Goal: Navigation & Orientation: Find specific page/section

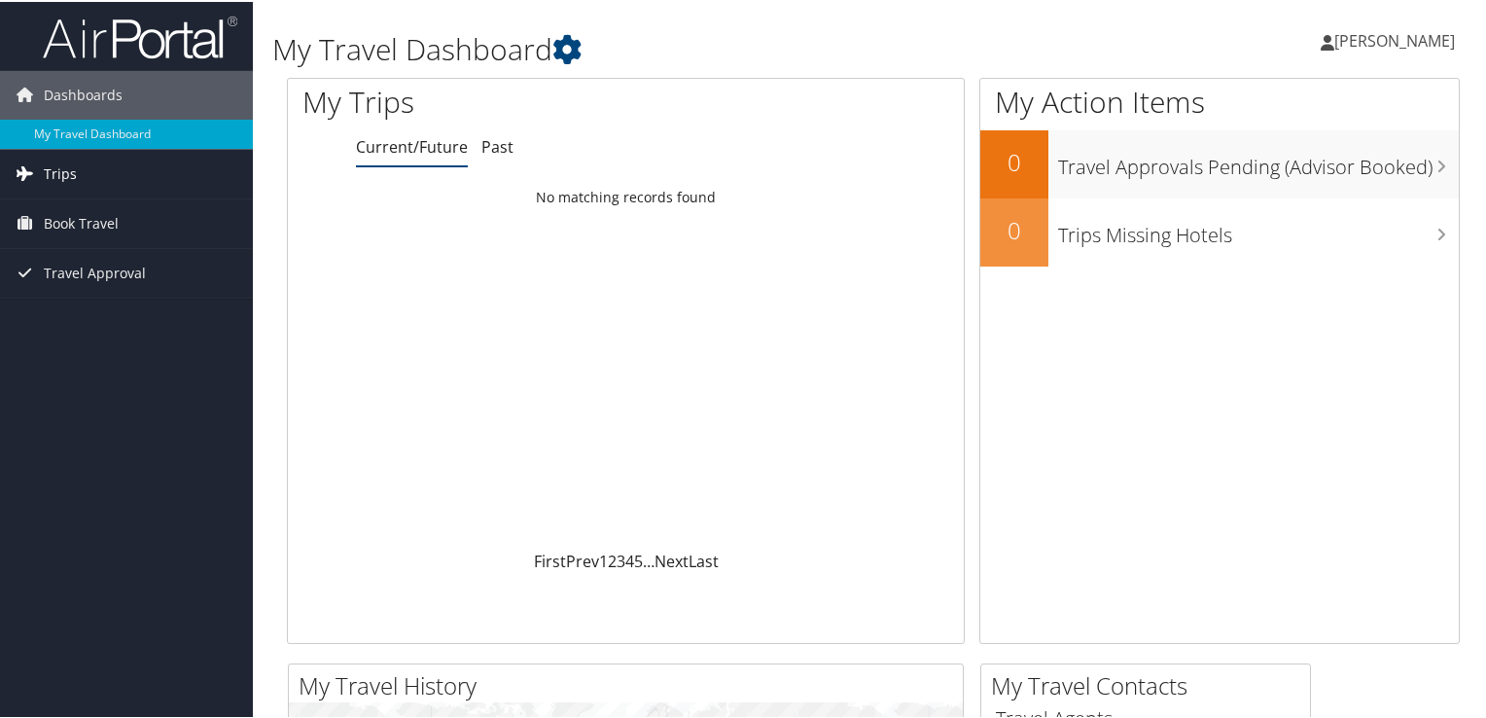
click at [70, 172] on span "Trips" at bounding box center [60, 172] width 33 height 49
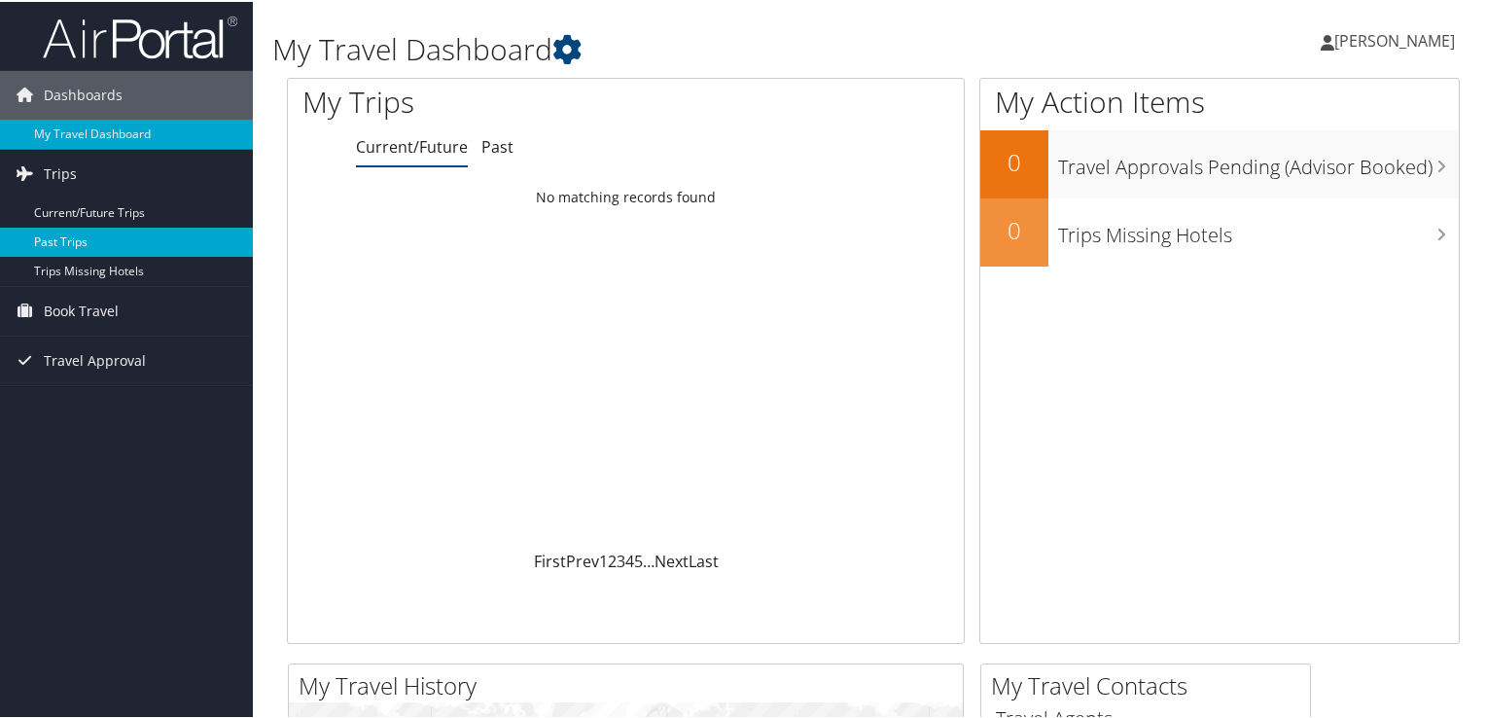
click at [69, 234] on link "Past Trips" at bounding box center [126, 240] width 253 height 29
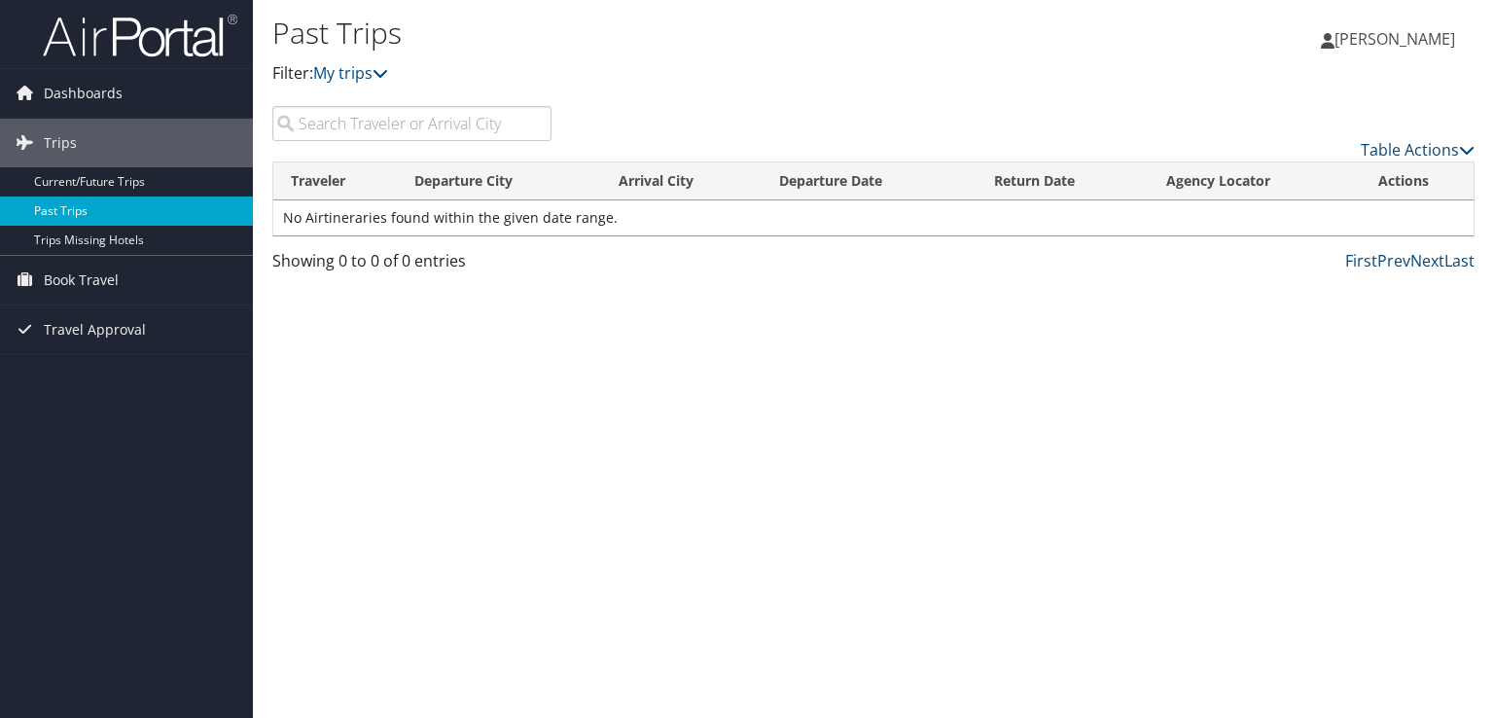
click at [62, 207] on link "Past Trips" at bounding box center [126, 210] width 253 height 29
click at [1404, 144] on link "Table Actions" at bounding box center [1418, 149] width 114 height 21
click at [766, 427] on div at bounding box center [747, 359] width 1494 height 718
click at [62, 334] on span "Travel Approval" at bounding box center [95, 329] width 102 height 49
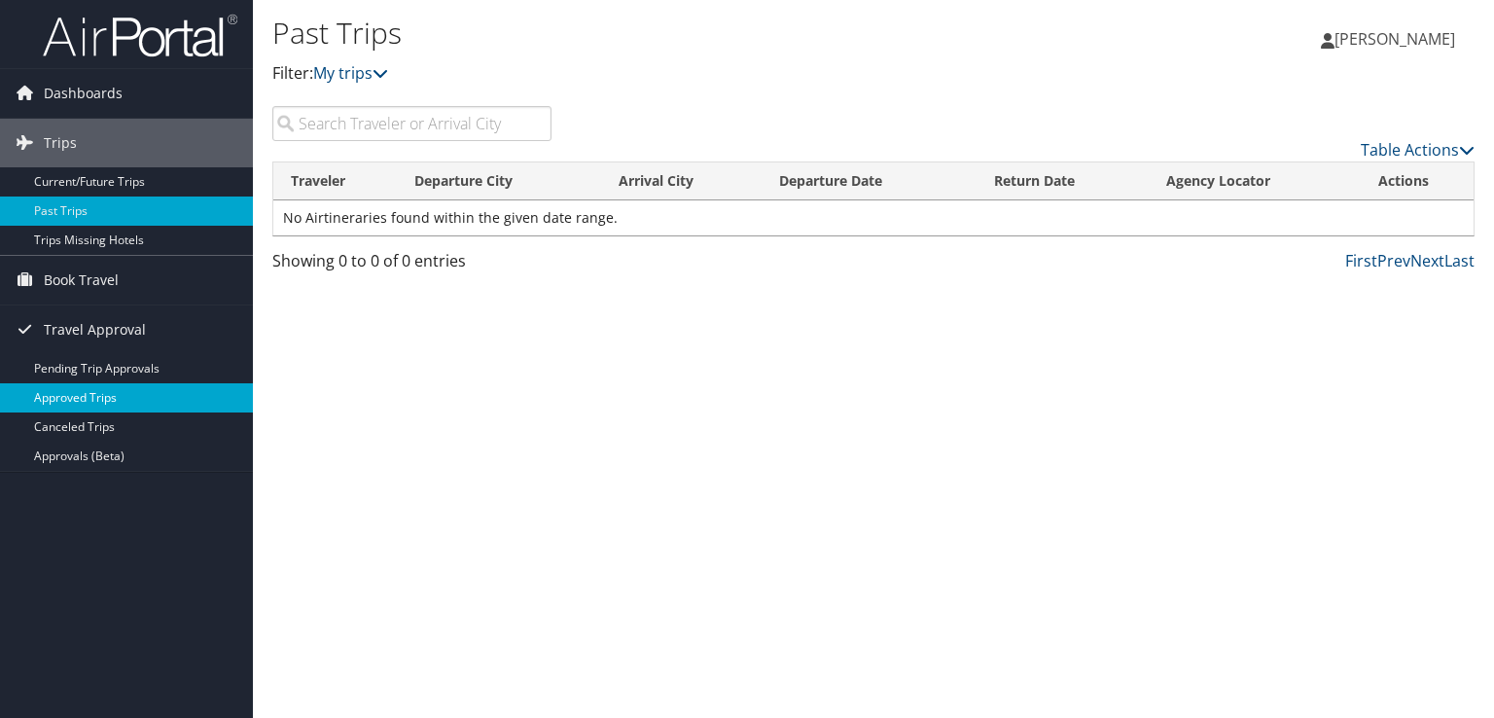
click at [114, 398] on link "Approved Trips" at bounding box center [126, 397] width 253 height 29
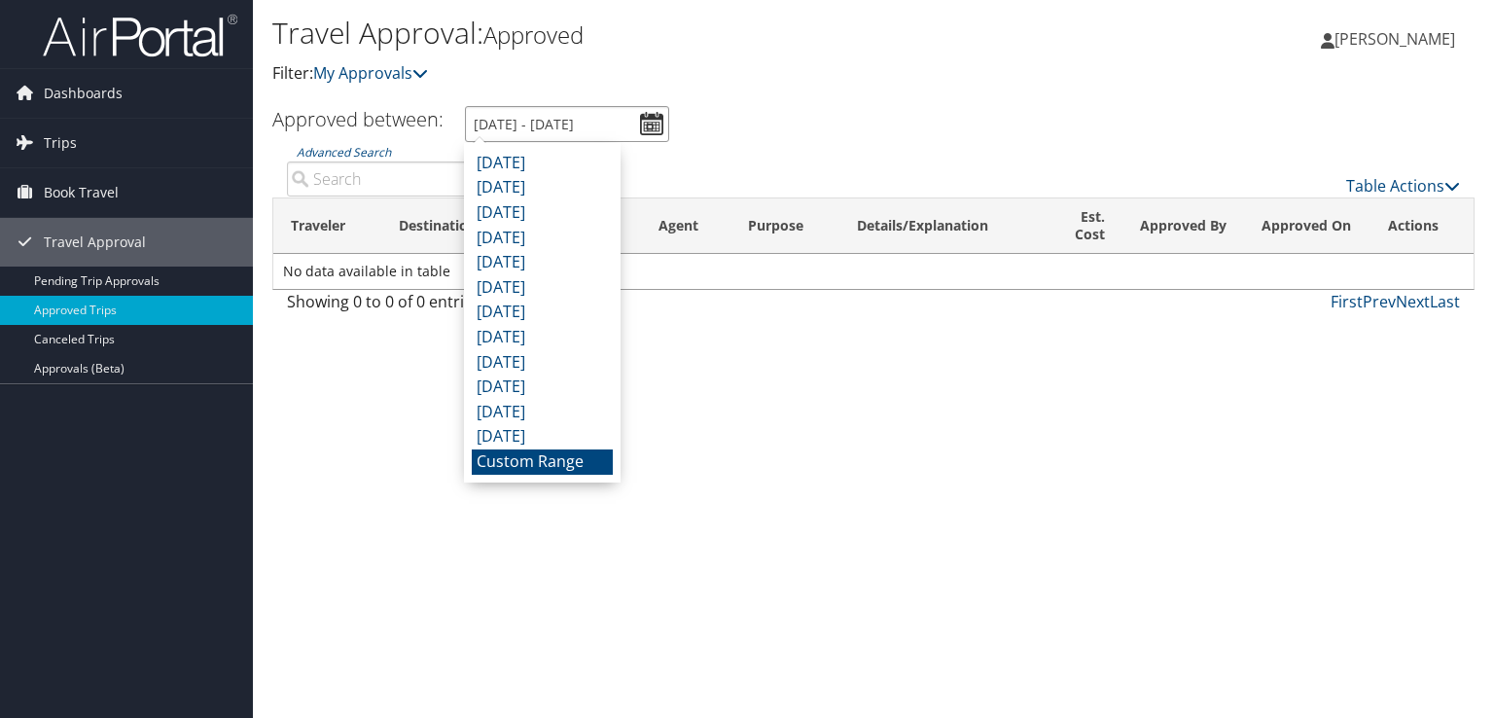
click at [647, 123] on input "8/8/2025 - 9/8/2025" at bounding box center [567, 124] width 204 height 36
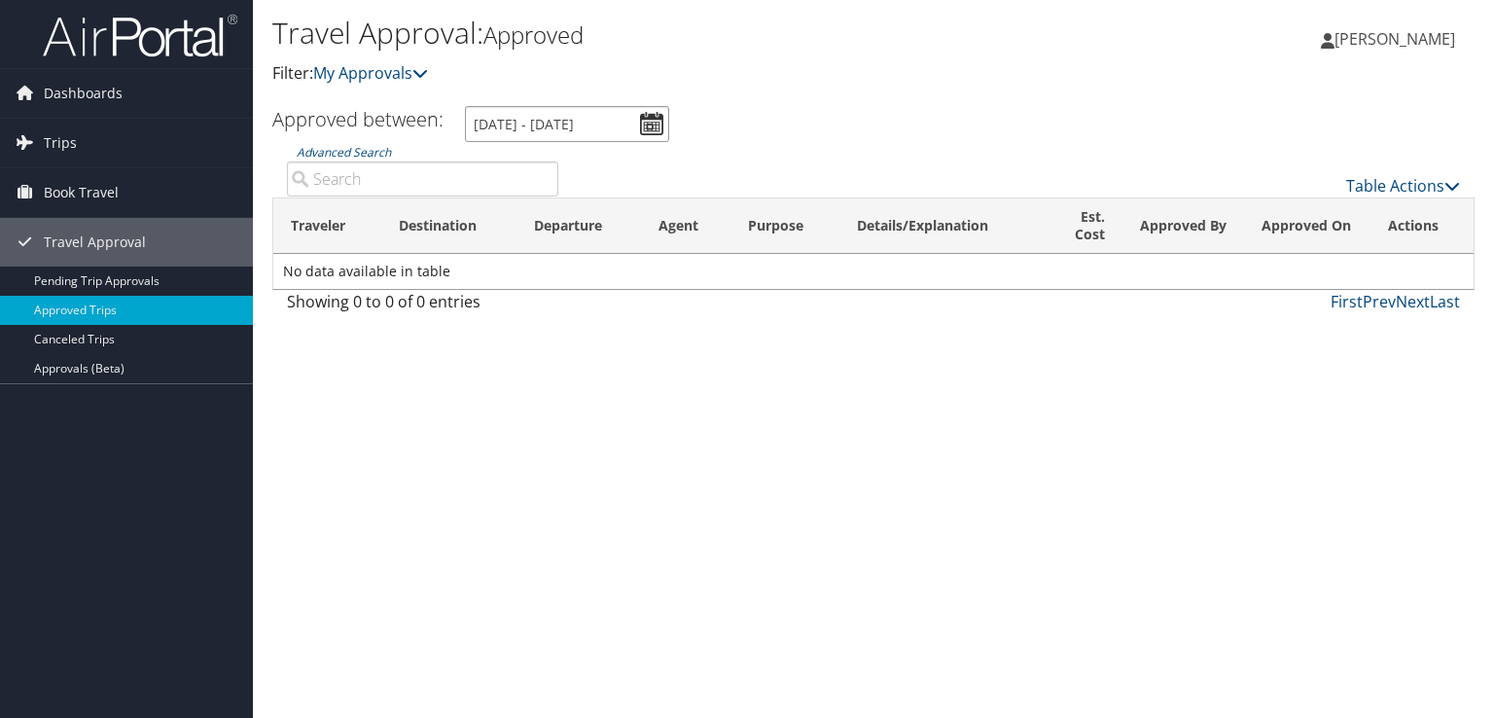
click at [479, 122] on input "8/8/2025 - 9/8/2025" at bounding box center [567, 124] width 204 height 36
click at [486, 126] on input "8/8/2025 - 9/8/2025" at bounding box center [567, 124] width 204 height 36
click at [801, 478] on div "Travel Approval: Approved Filter: My Approvals KAREN ROMERO KAREN ROMERO My Set…" at bounding box center [873, 359] width 1241 height 718
click at [55, 148] on span "Trips" at bounding box center [60, 143] width 33 height 49
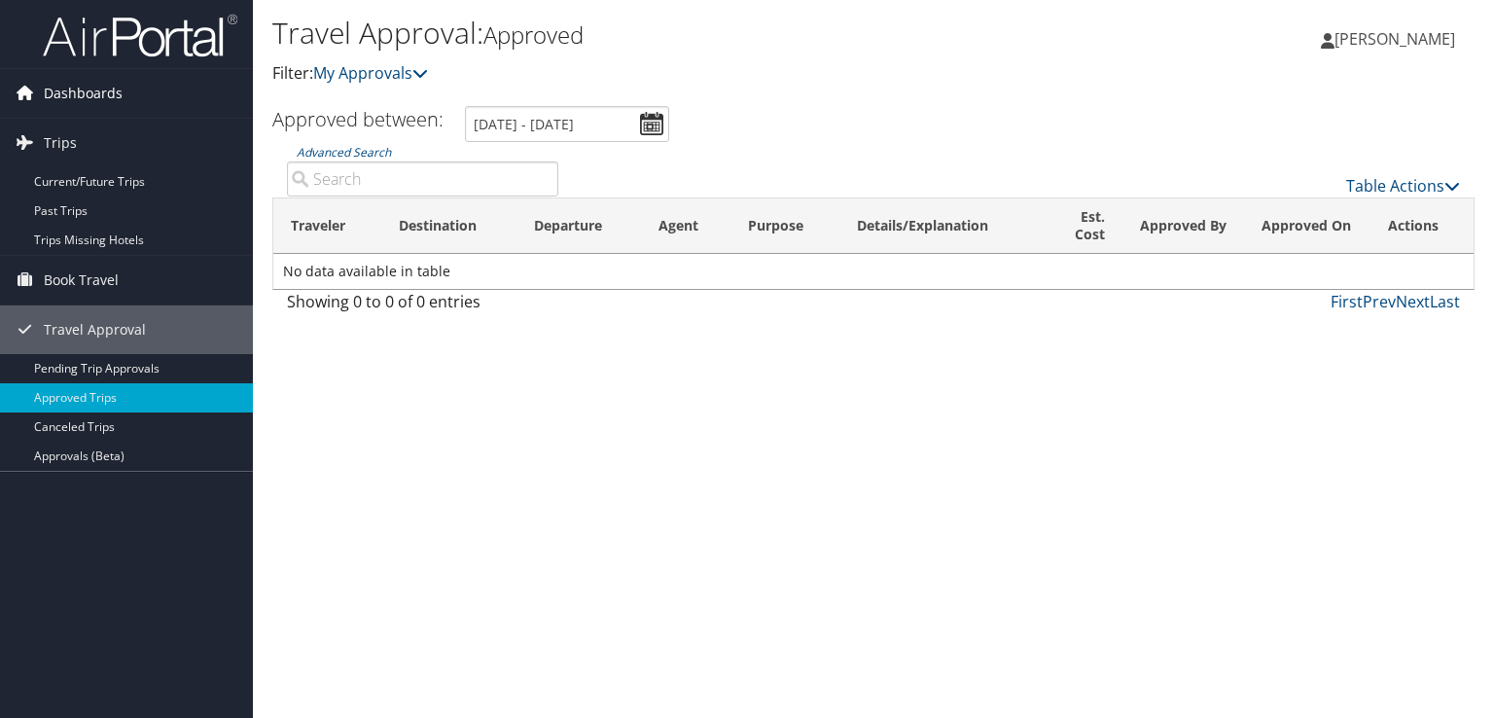
click at [99, 94] on span "Dashboards" at bounding box center [83, 93] width 79 height 49
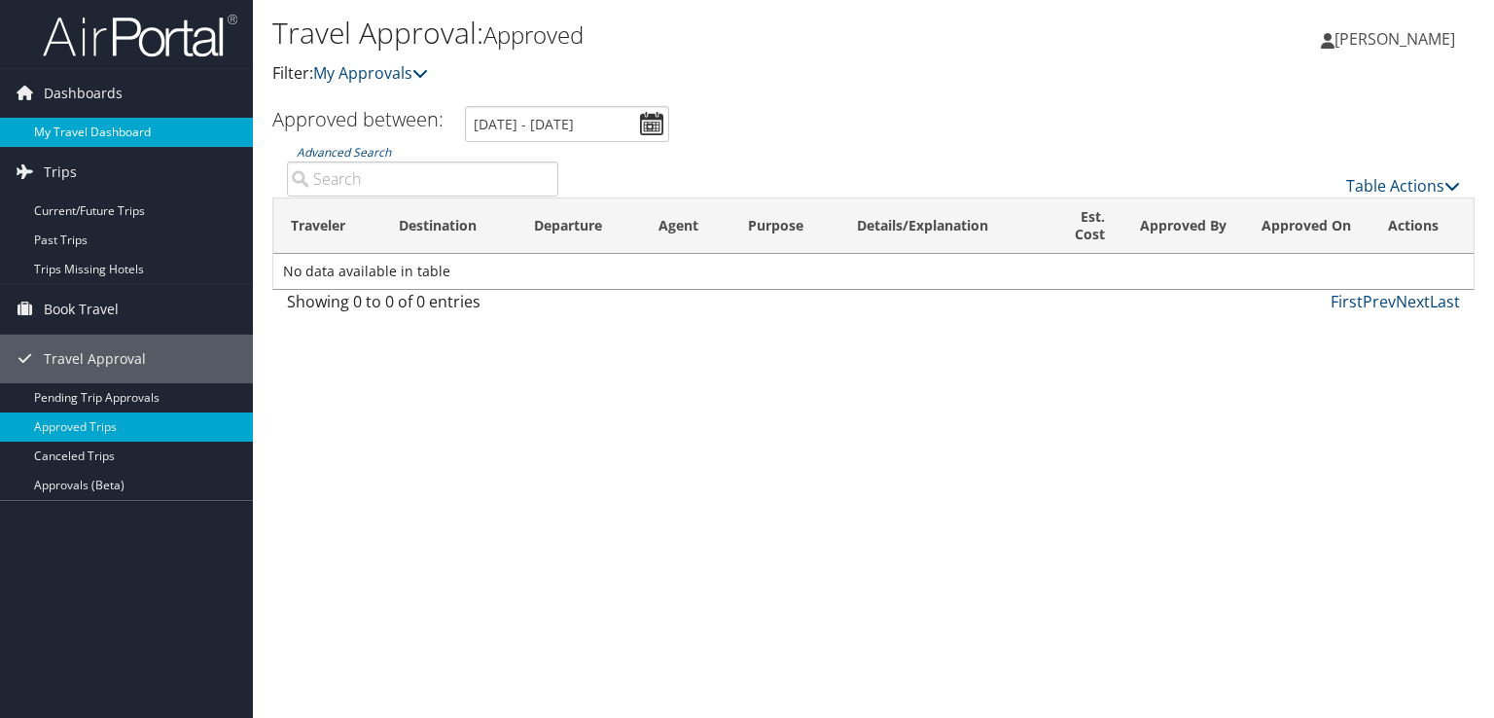
click at [76, 130] on link "My Travel Dashboard" at bounding box center [126, 132] width 253 height 29
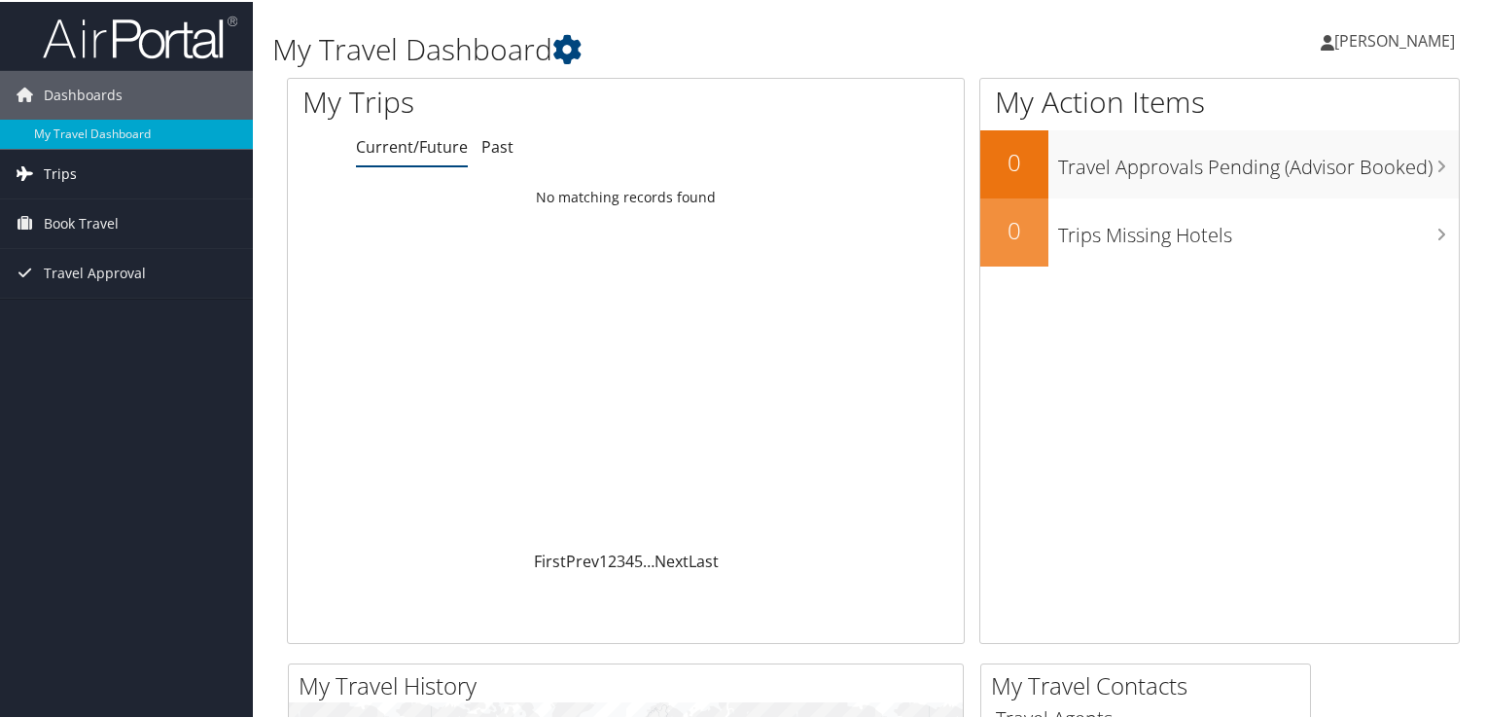
click at [68, 171] on span "Trips" at bounding box center [60, 172] width 33 height 49
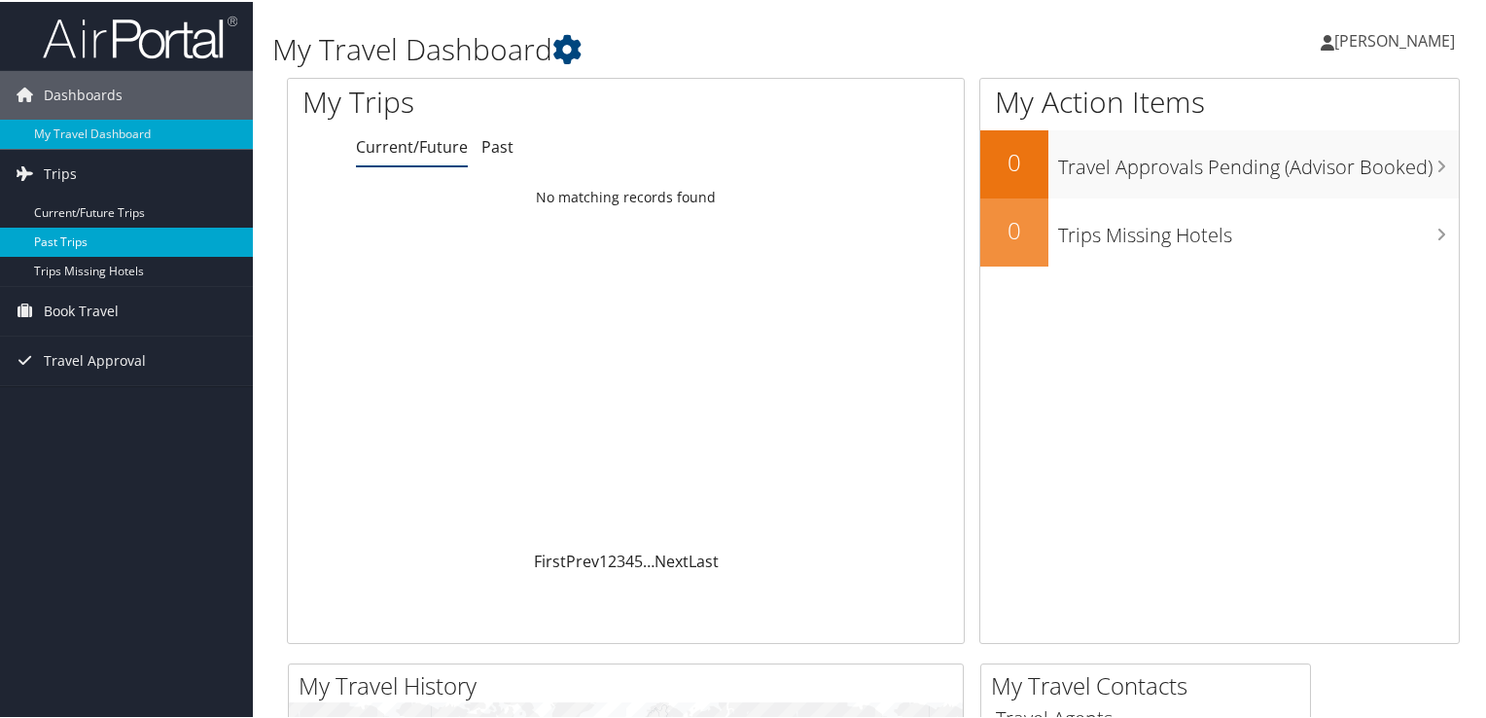
click at [80, 240] on link "Past Trips" at bounding box center [126, 240] width 253 height 29
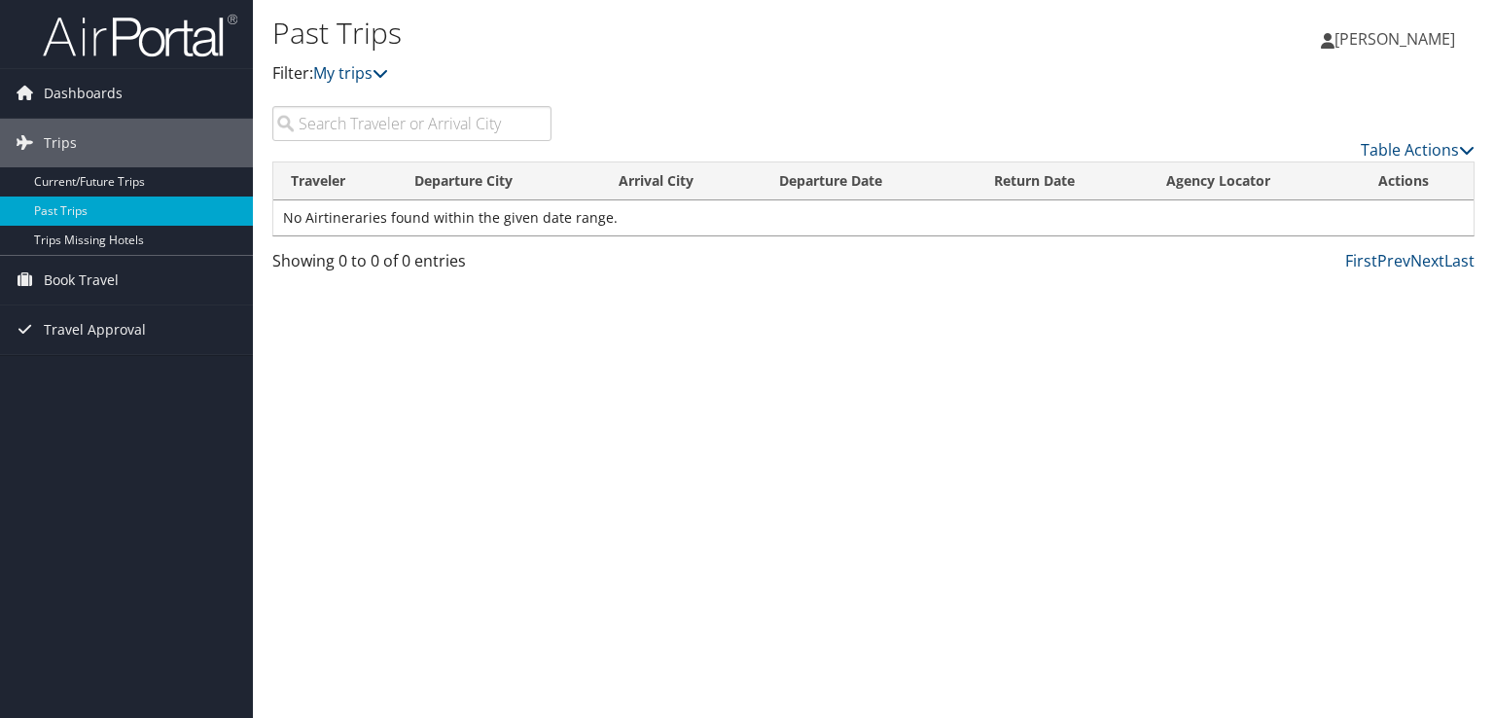
click at [357, 118] on input "search" at bounding box center [411, 123] width 279 height 35
type input "orlando"
click at [83, 183] on link "Current/Future Trips" at bounding box center [126, 181] width 253 height 29
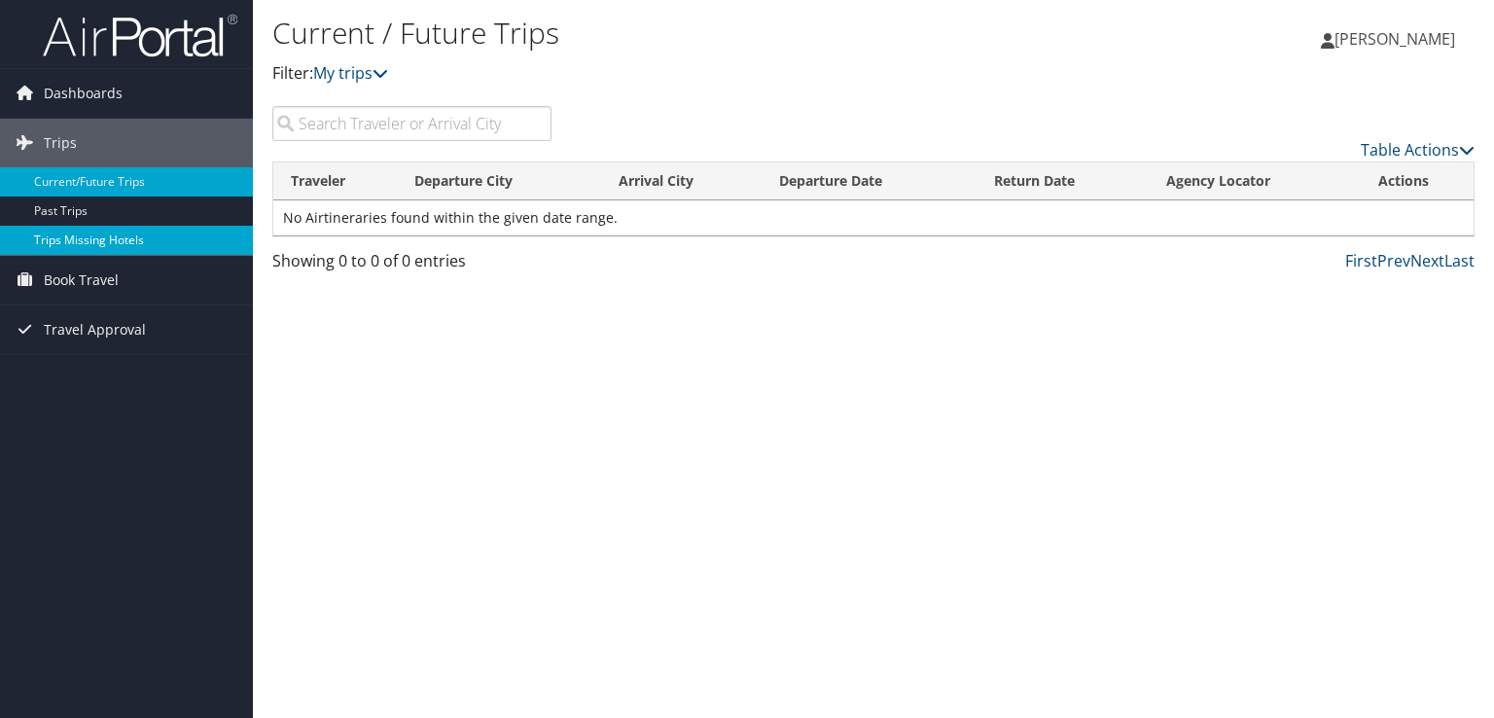
click at [58, 240] on link "Trips Missing Hotels" at bounding box center [126, 240] width 253 height 29
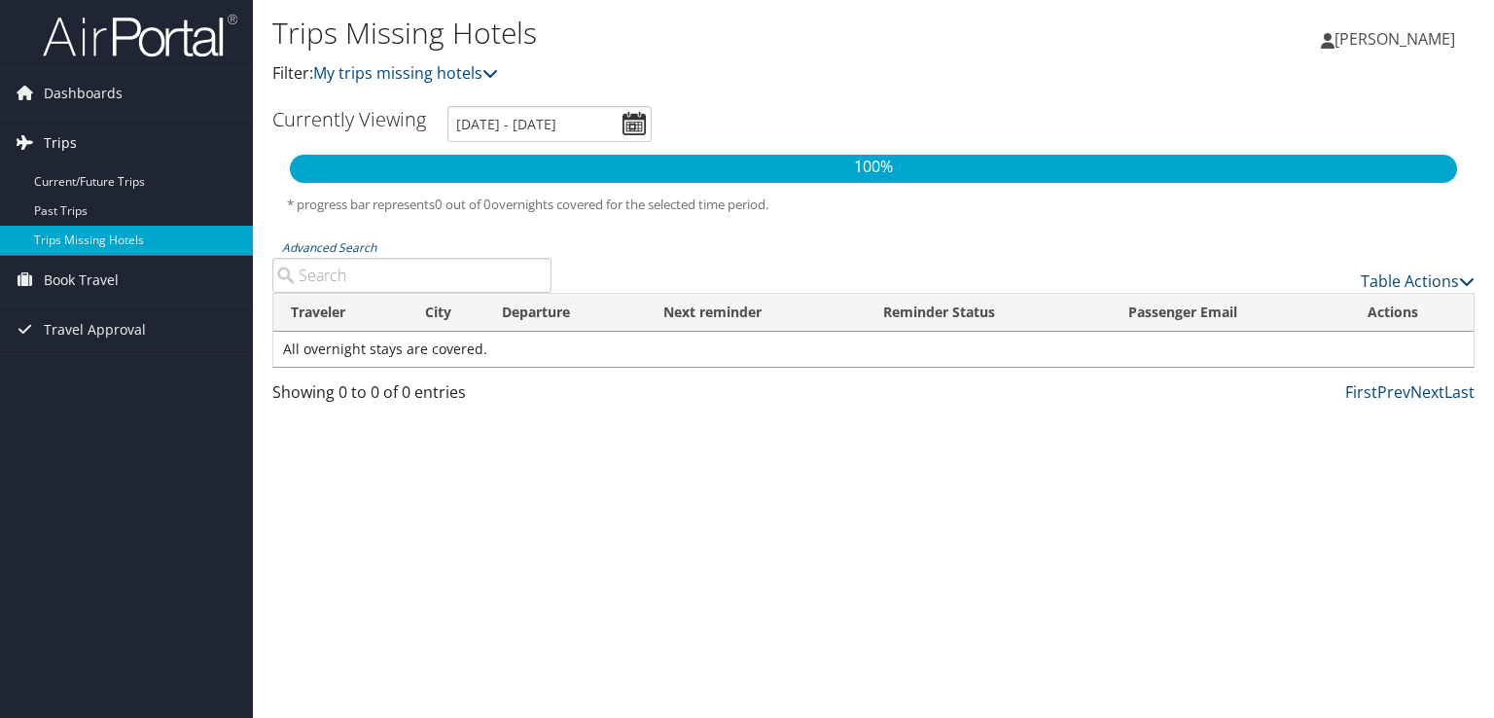
click at [65, 132] on span "Trips" at bounding box center [60, 143] width 33 height 49
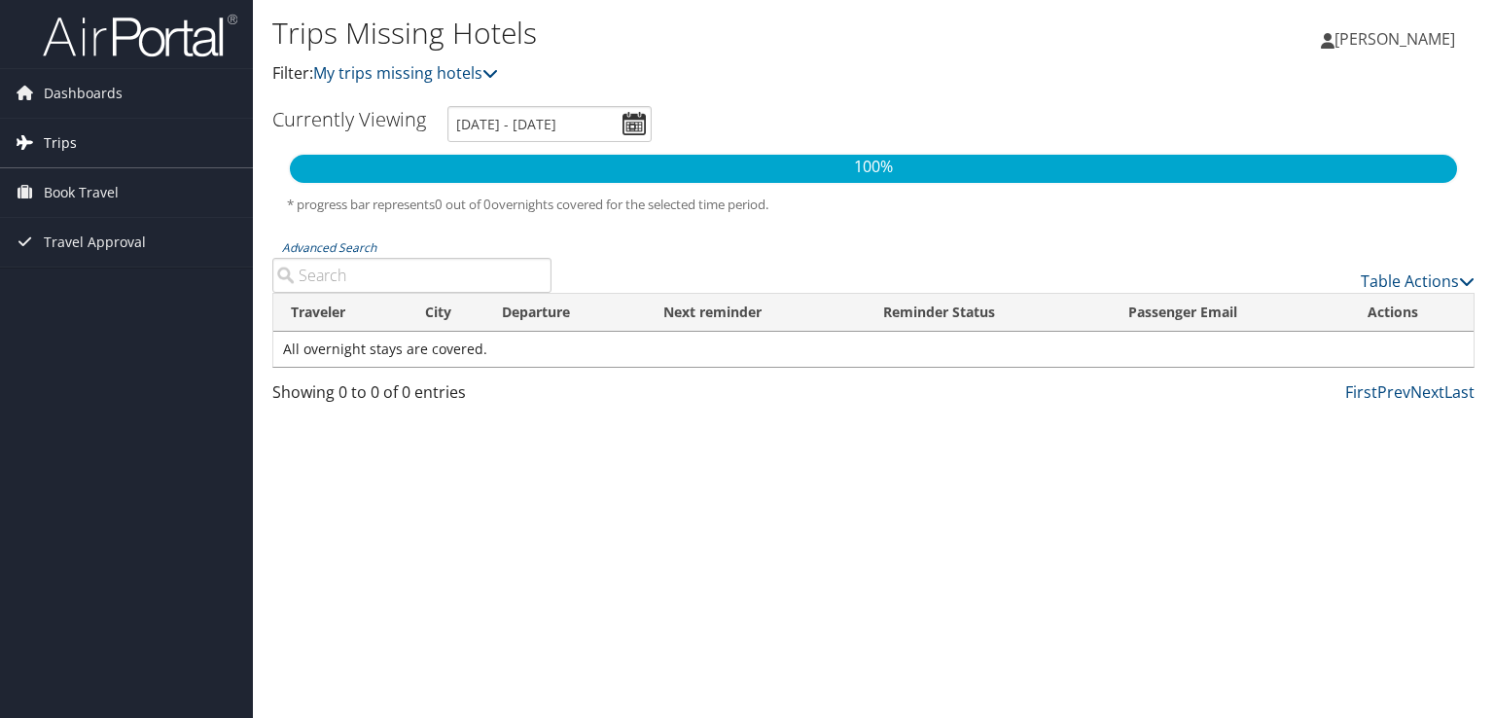
click at [58, 139] on span "Trips" at bounding box center [60, 143] width 33 height 49
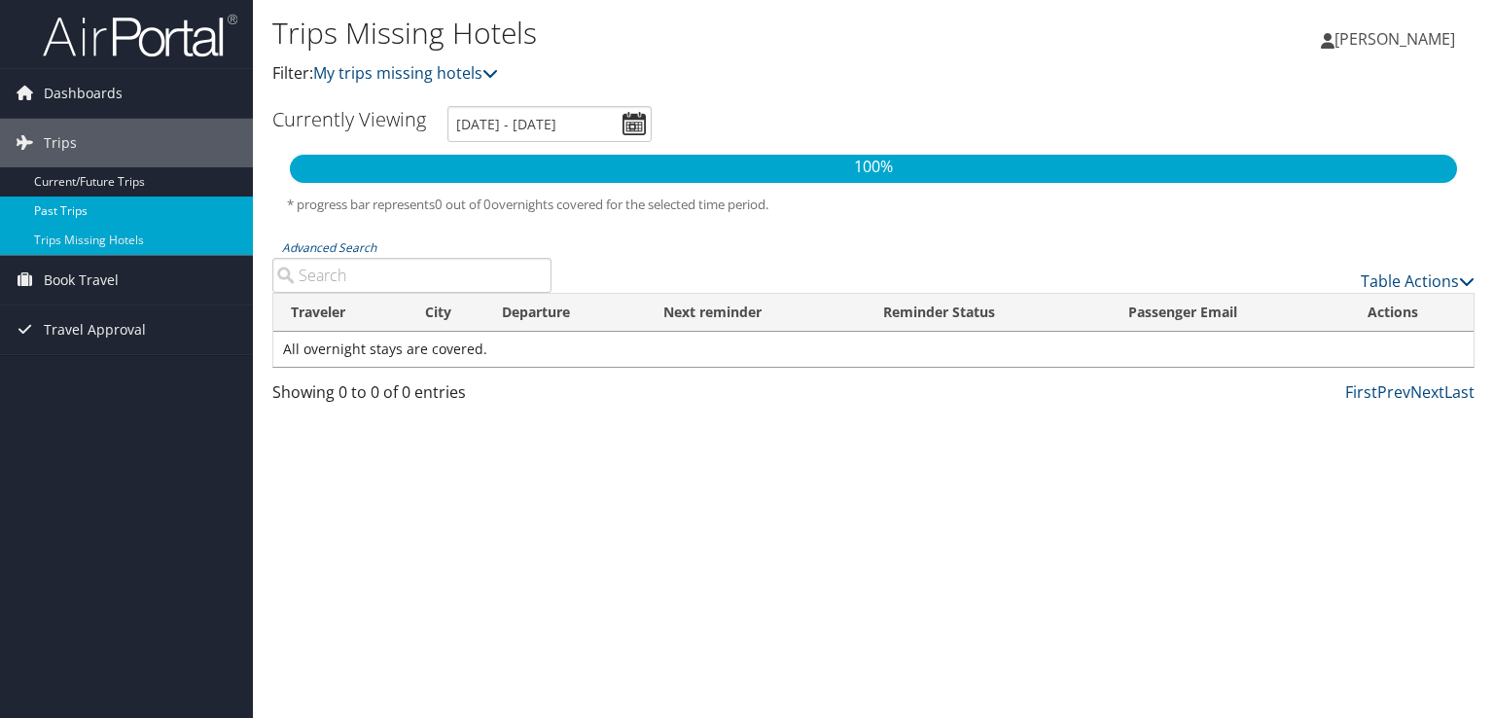
click at [58, 203] on link "Past Trips" at bounding box center [126, 210] width 253 height 29
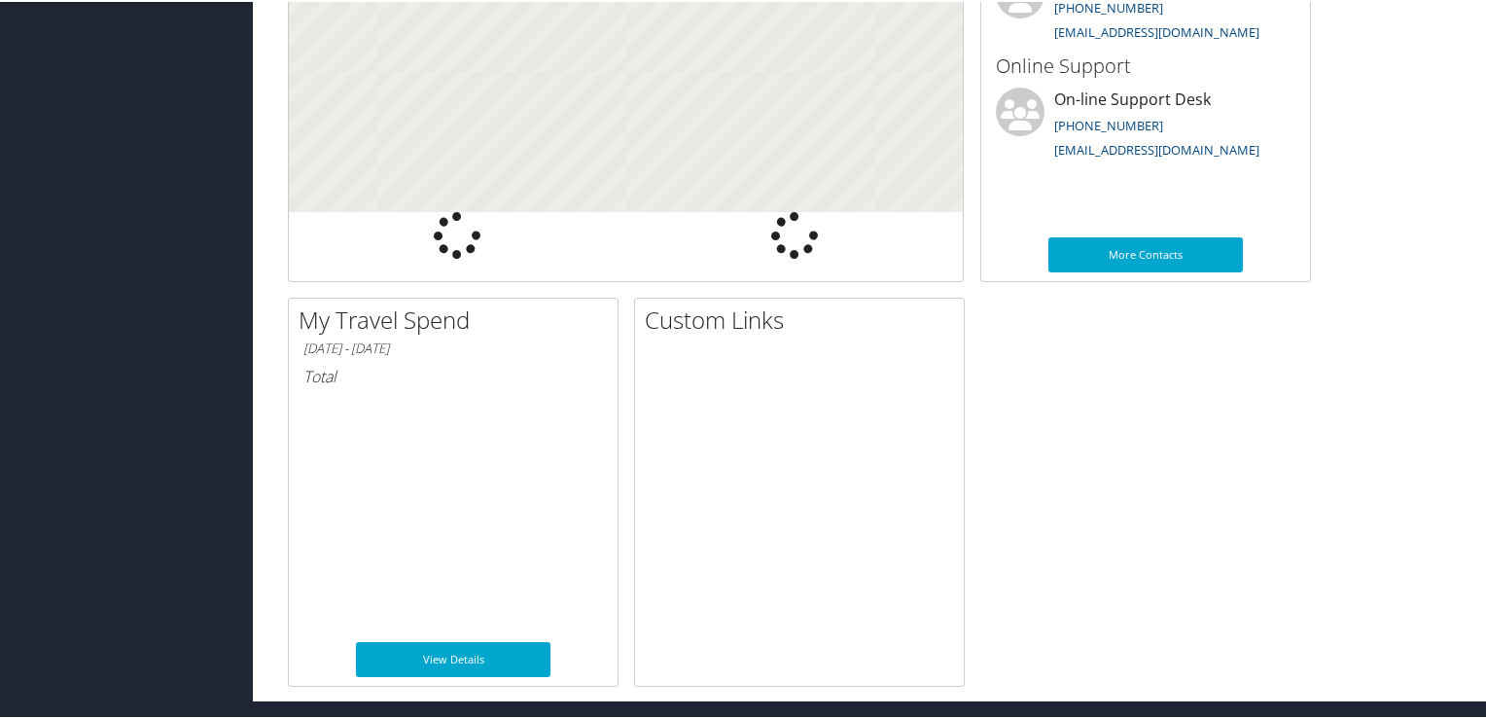
scroll to position [638, 0]
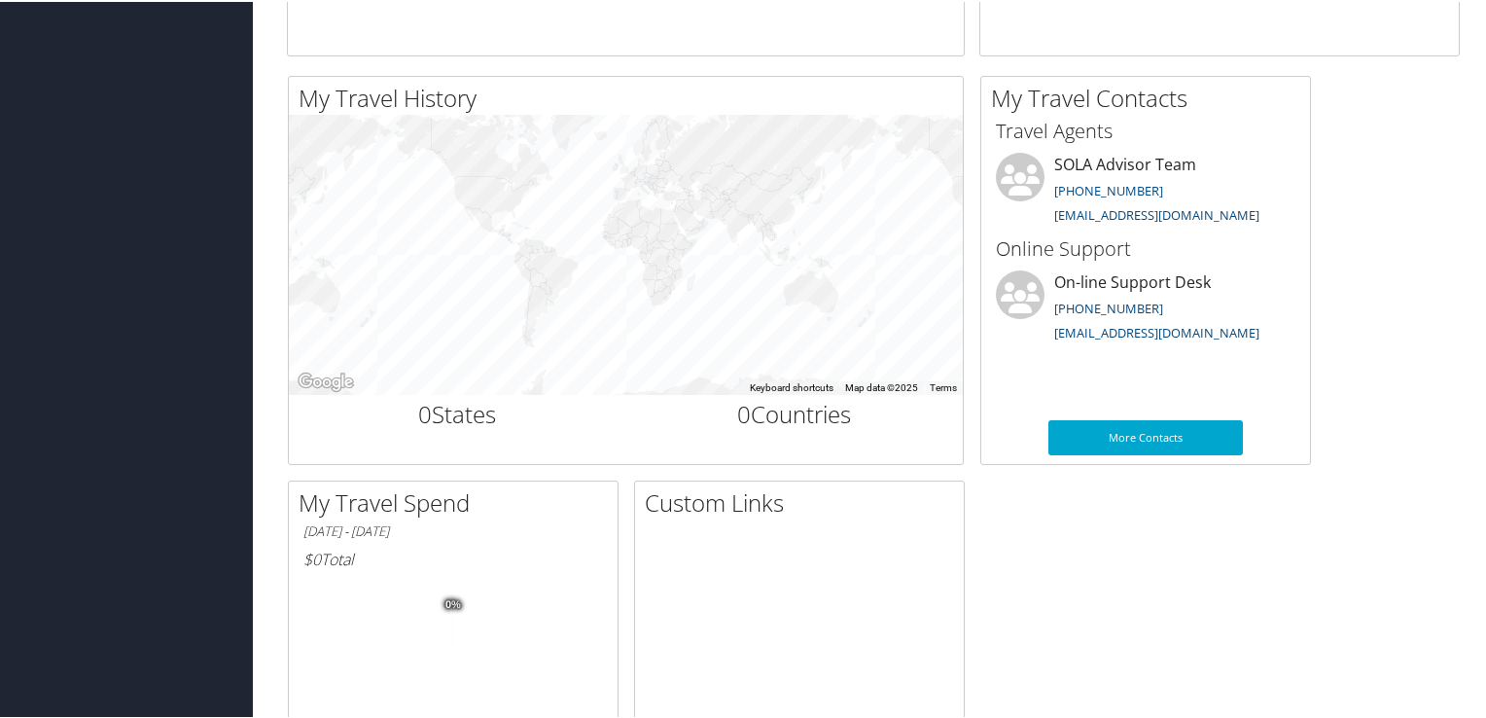
scroll to position [576, 0]
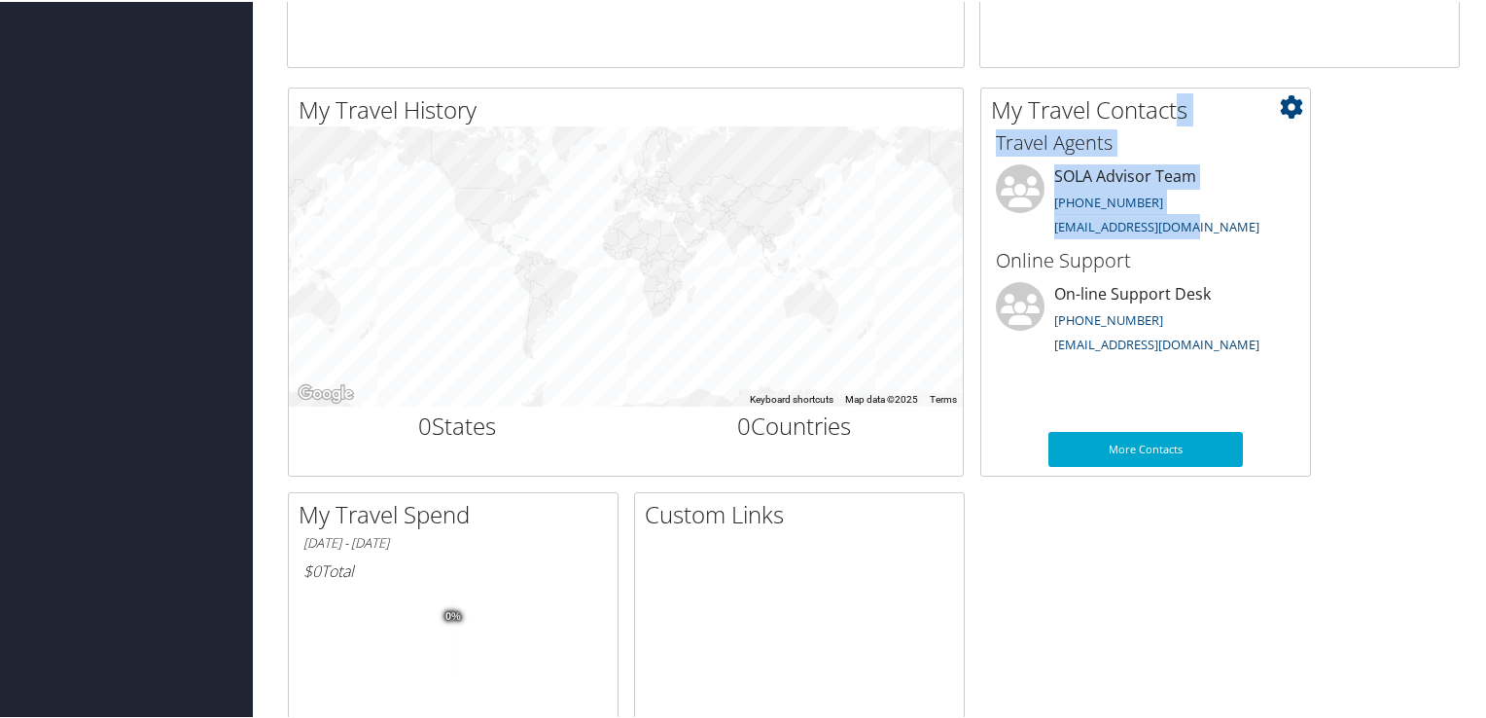
drag, startPoint x: 1210, startPoint y: 230, endPoint x: 996, endPoint y: 116, distance: 242.8
click at [996, 116] on div "My Travel Contacts Small Medium Travel Agents SOLA Advisor Team [PHONE_NUMBER] …" at bounding box center [1145, 280] width 331 height 389
copy div "My Travel Contacts Small Medium Travel Agents SOLA Advisor Team [PHONE_NUMBER] …"
